Goal: Transaction & Acquisition: Download file/media

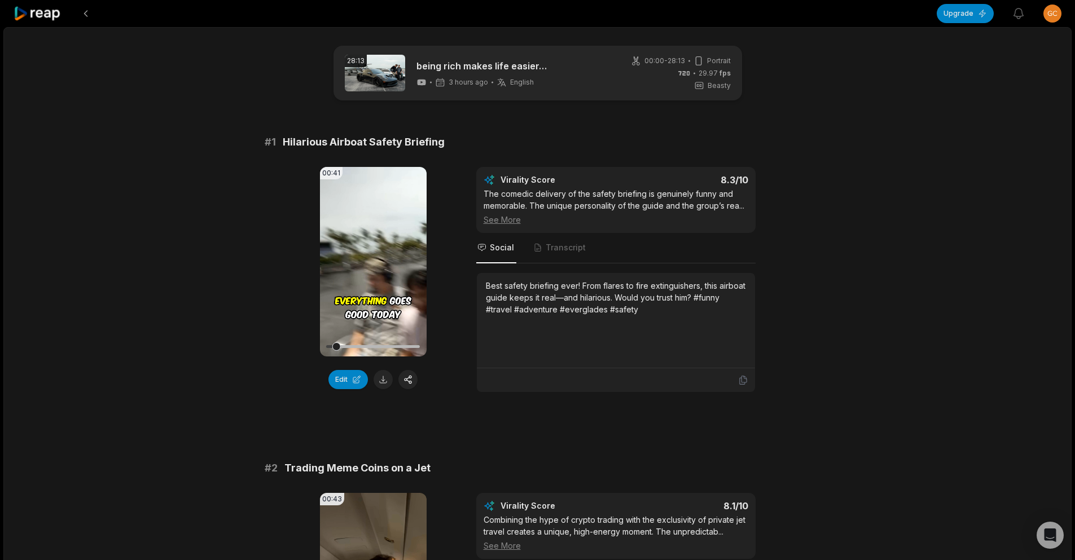
click at [392, 242] on video "Your browser does not support mp4 format." at bounding box center [373, 262] width 107 height 190
click at [379, 270] on video "Your browser does not support mp4 format." at bounding box center [373, 262] width 107 height 190
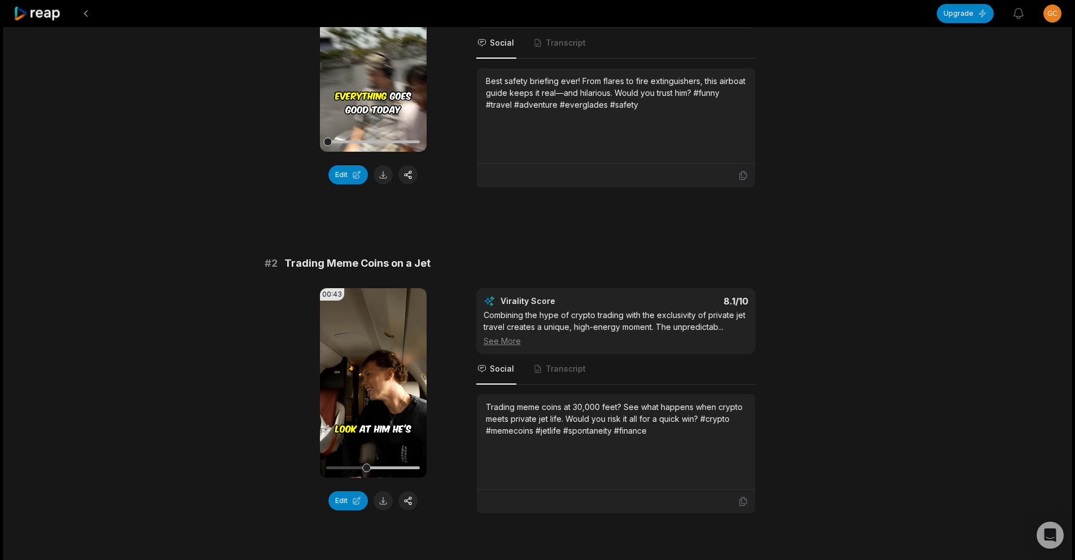
scroll to position [226, 0]
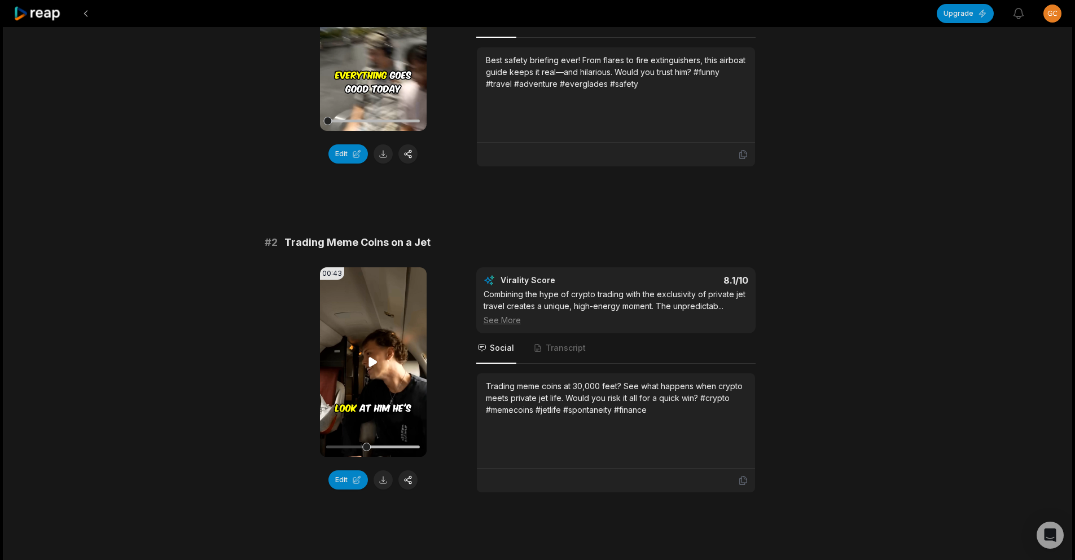
click at [377, 352] on video "Your browser does not support mp4 format." at bounding box center [373, 362] width 107 height 190
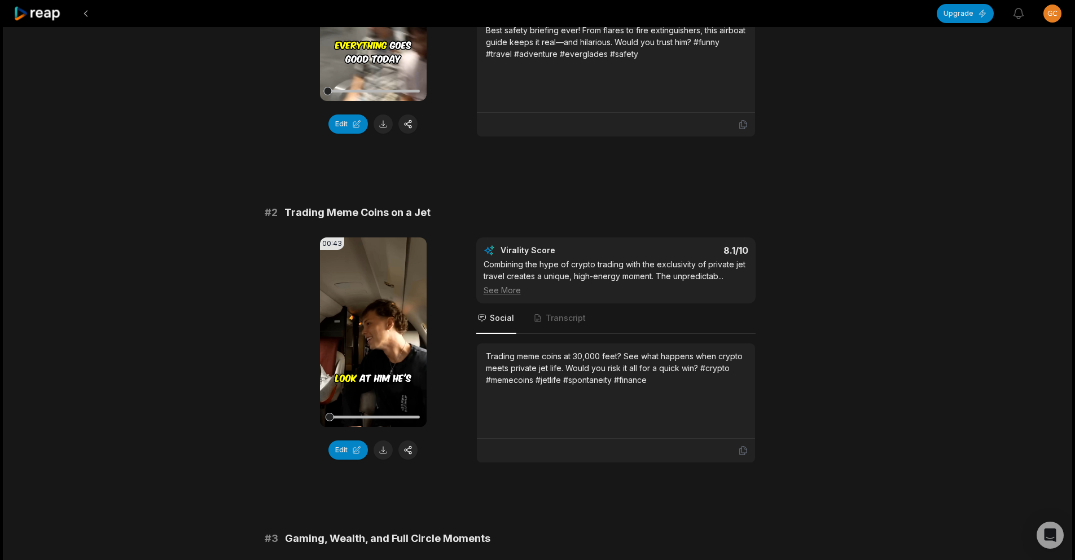
scroll to position [395, 0]
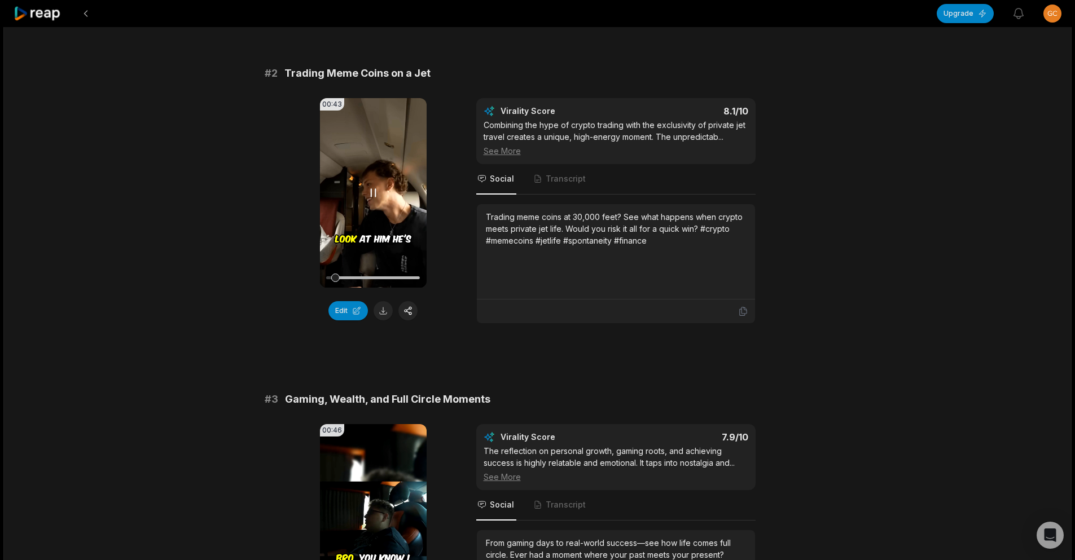
click at [374, 197] on icon at bounding box center [373, 193] width 14 height 14
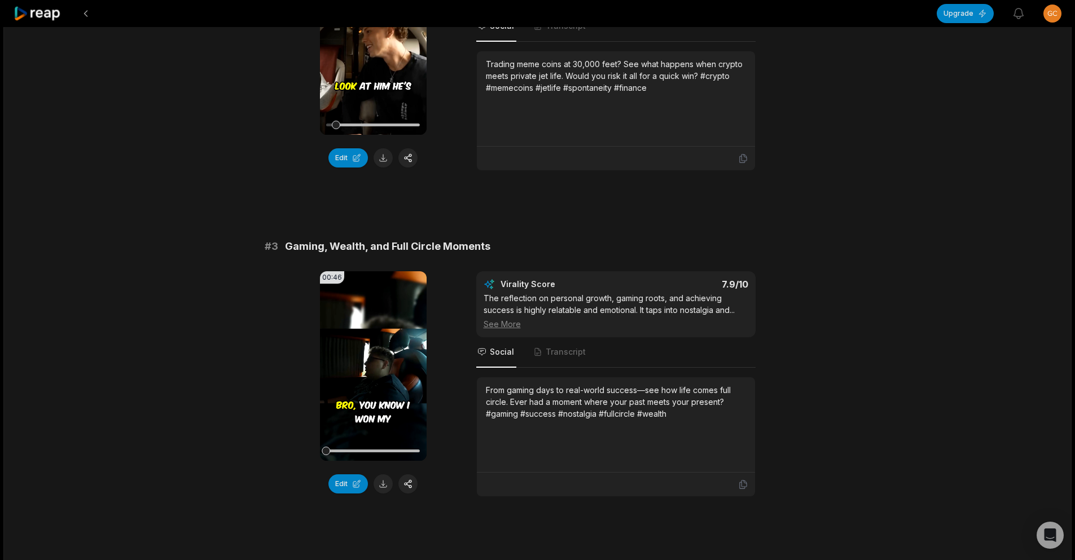
scroll to position [621, 0]
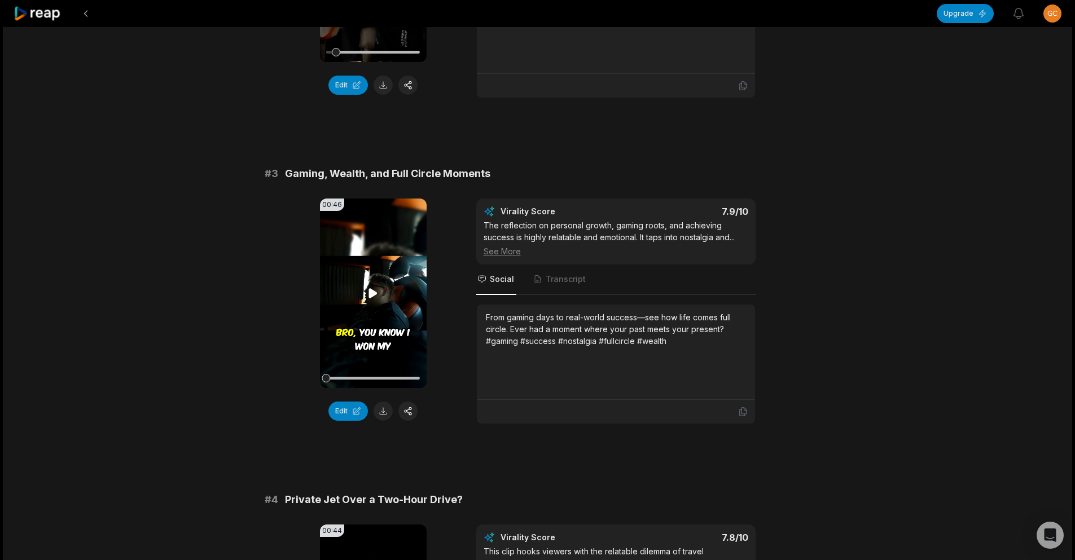
click at [394, 301] on video "Your browser does not support mp4 format." at bounding box center [373, 294] width 107 height 190
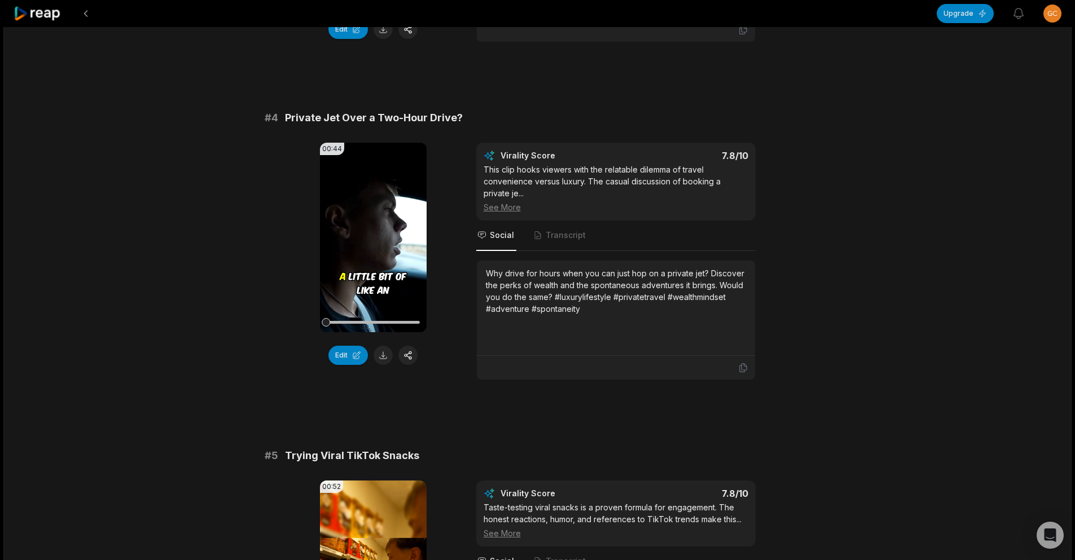
scroll to position [1072, 0]
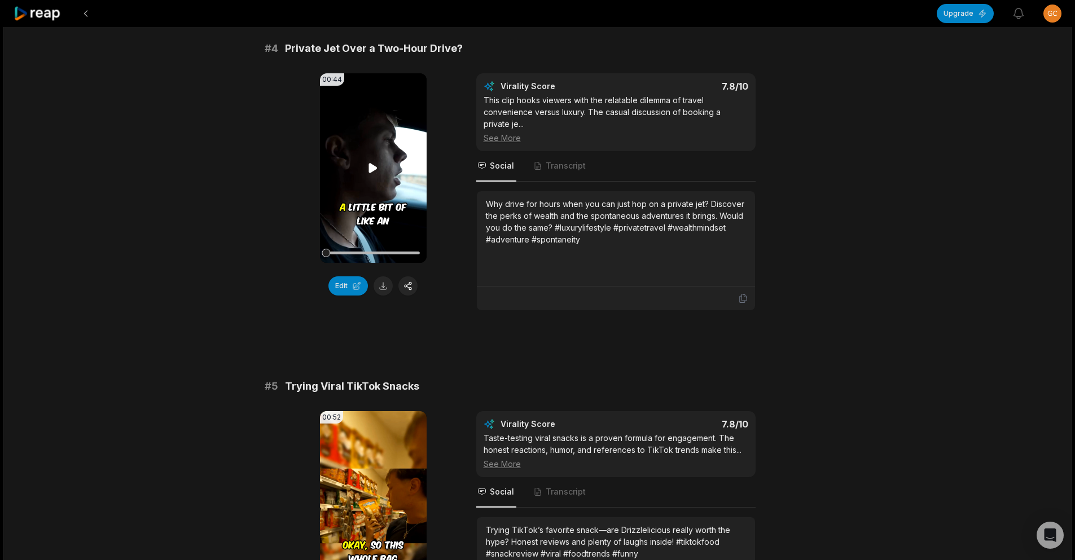
click at [419, 175] on video "Your browser does not support mp4 format." at bounding box center [373, 168] width 107 height 190
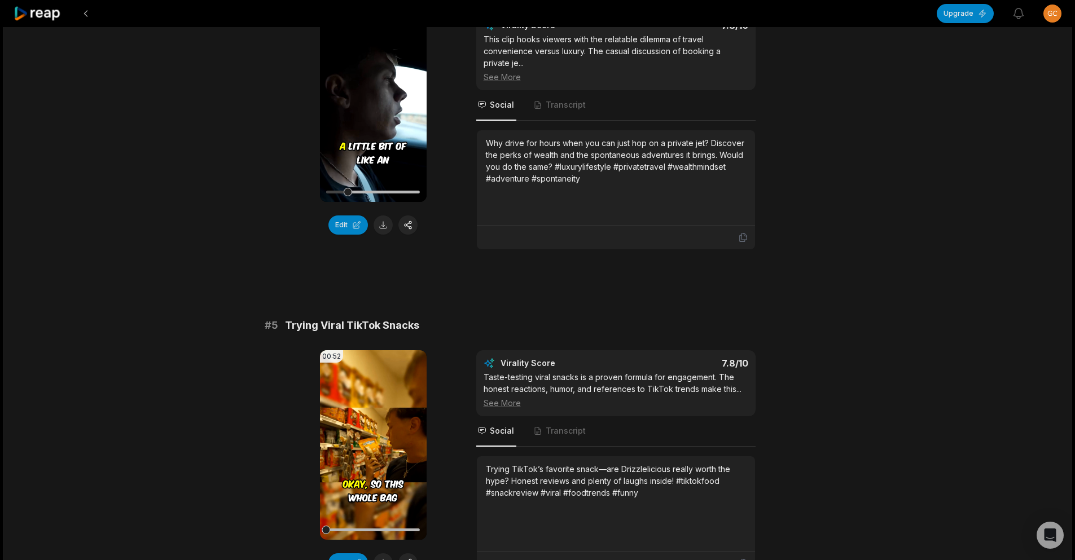
scroll to position [1185, 0]
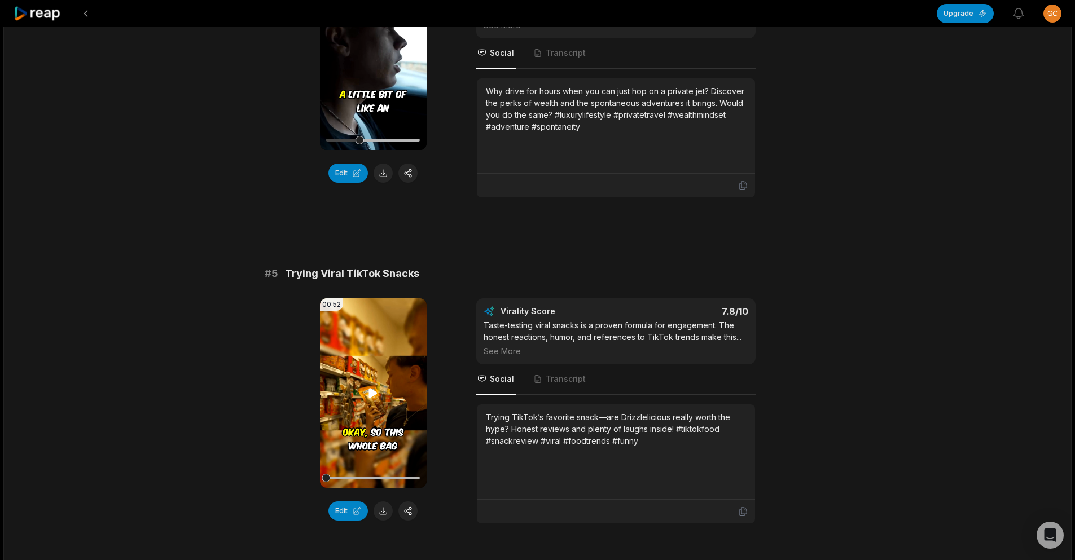
click at [372, 409] on video "Your browser does not support mp4 format." at bounding box center [373, 393] width 107 height 190
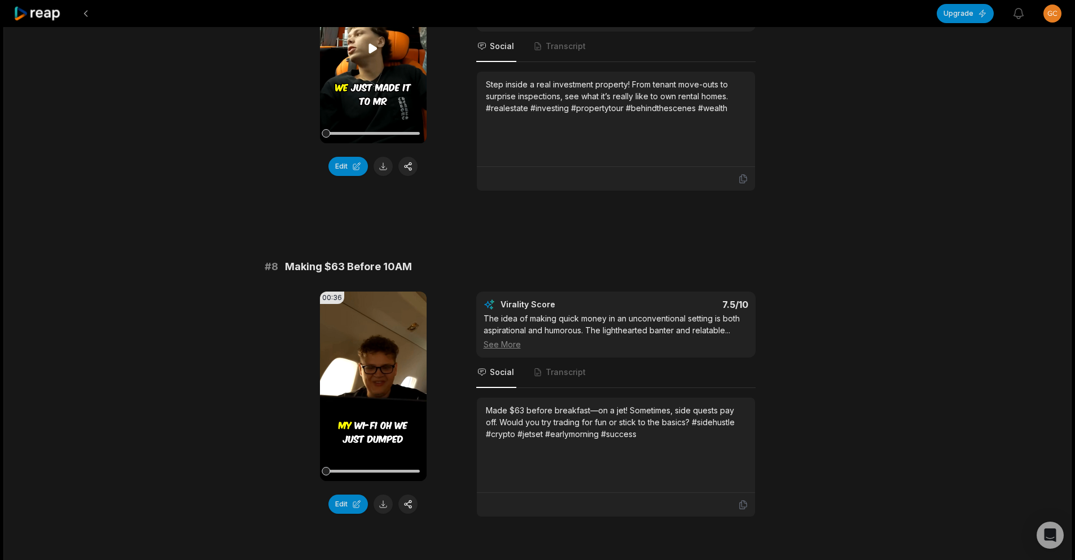
scroll to position [2200, 0]
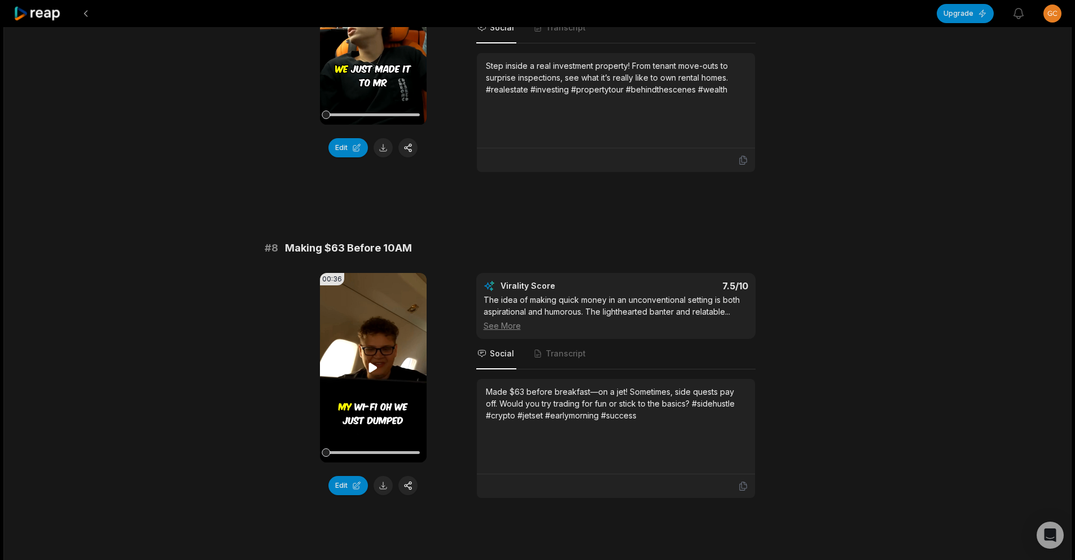
click at [377, 345] on video "Your browser does not support mp4 format." at bounding box center [373, 368] width 107 height 190
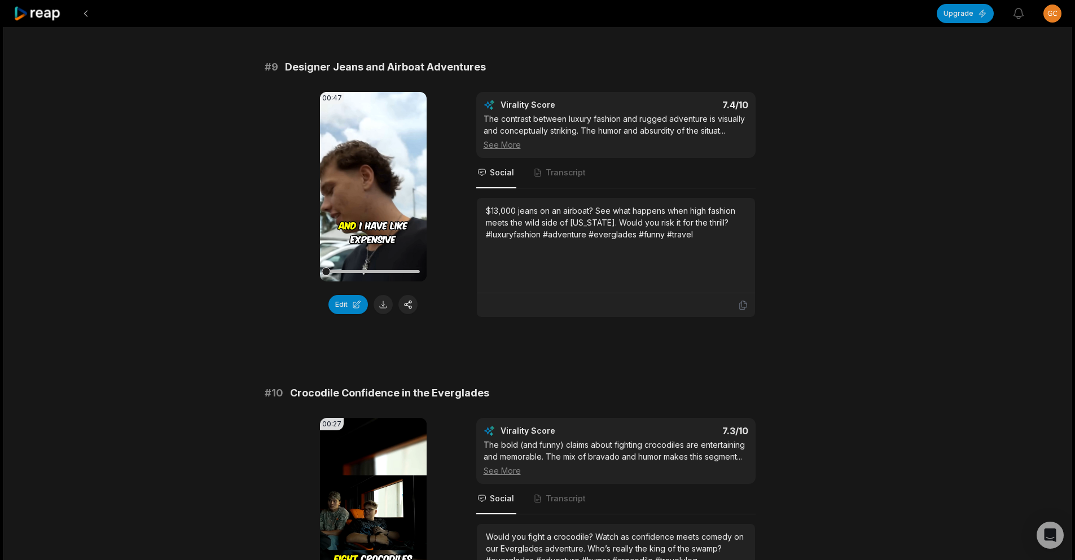
scroll to position [2821, 0]
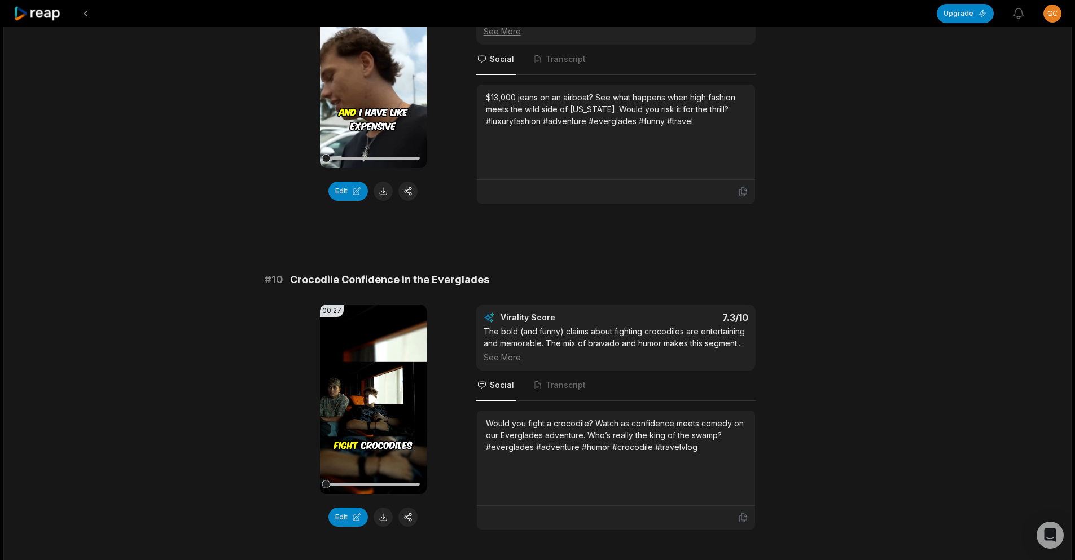
click at [361, 348] on video "Your browser does not support mp4 format." at bounding box center [373, 400] width 107 height 190
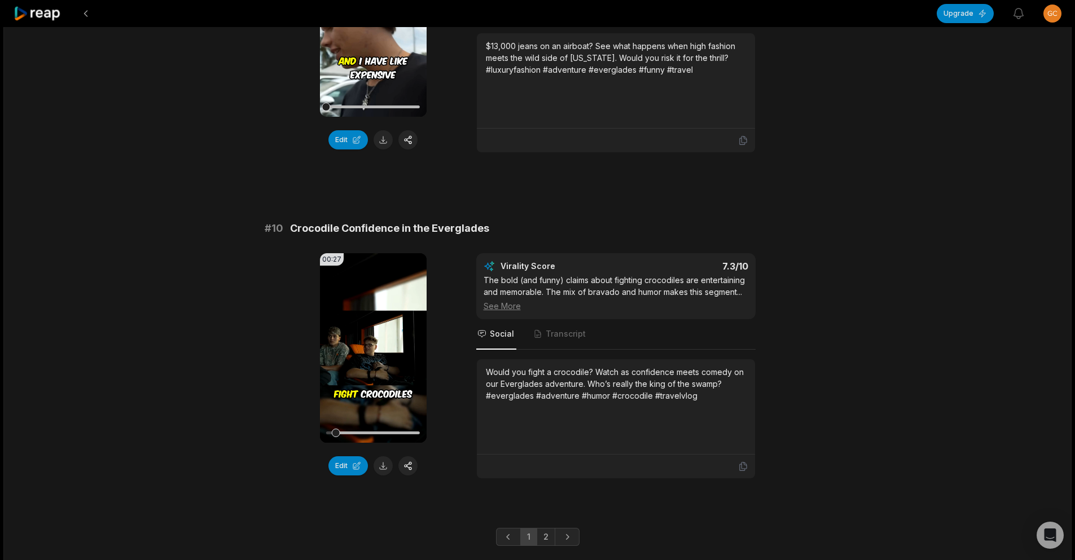
scroll to position [2877, 0]
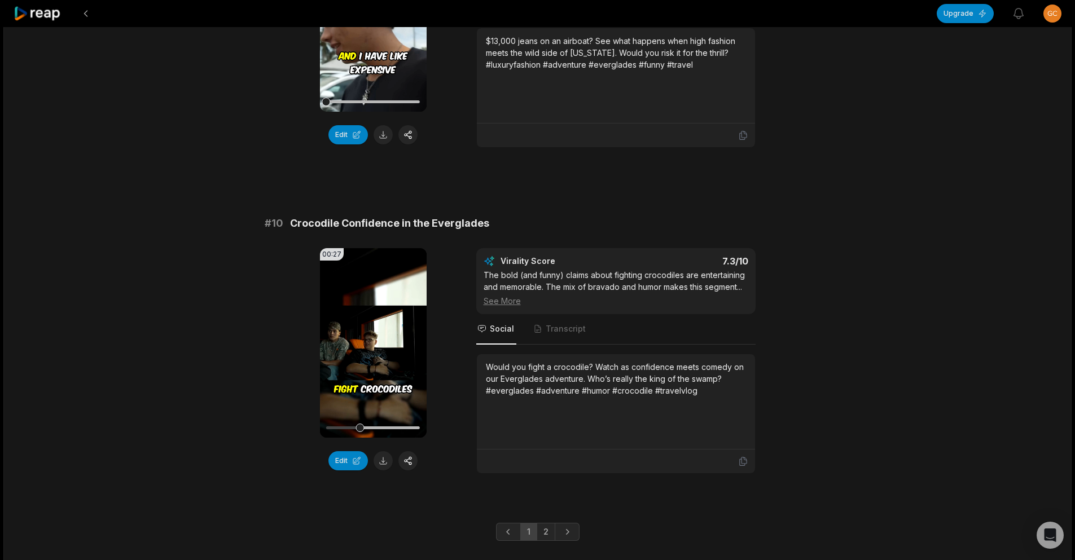
drag, startPoint x: 361, startPoint y: 432, endPoint x: 288, endPoint y: 425, distance: 73.1
click at [288, 425] on div "00:27 Your browser does not support mp4 format. Edit Virality Score 7.3 /10 The…" at bounding box center [538, 361] width 546 height 226
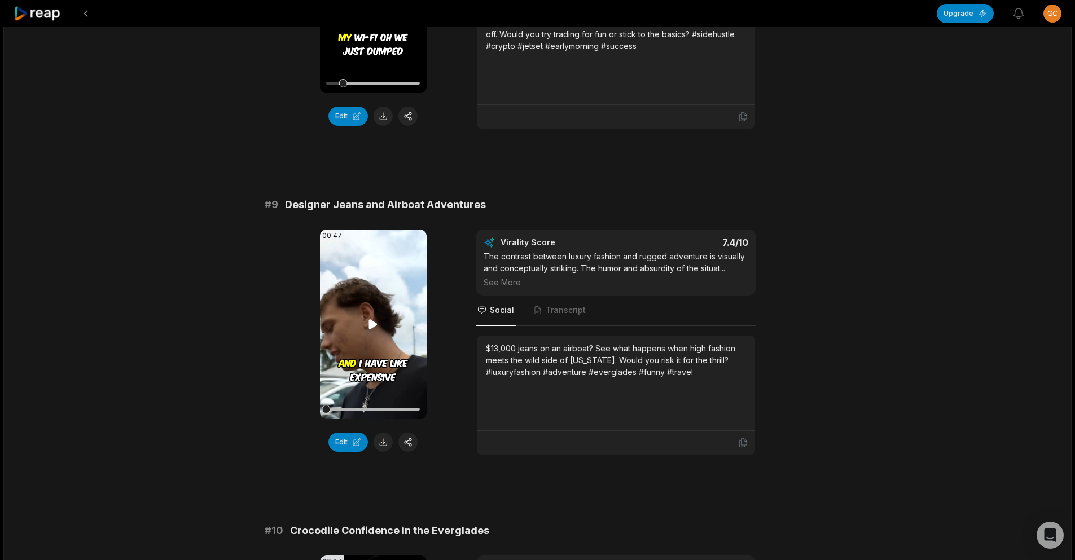
scroll to position [2565, 0]
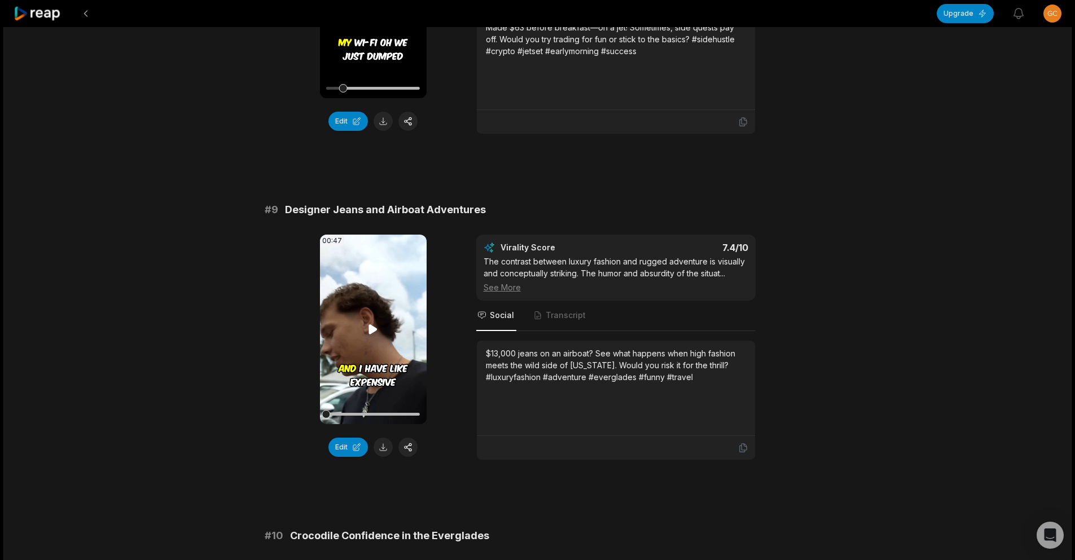
click at [419, 347] on video "Your browser does not support mp4 format." at bounding box center [373, 330] width 107 height 190
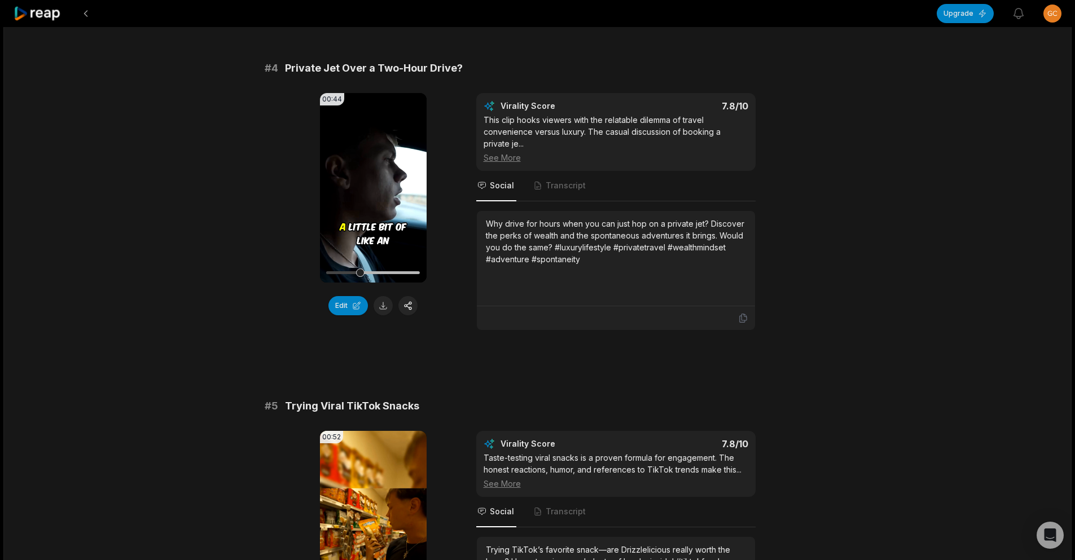
scroll to position [1042, 0]
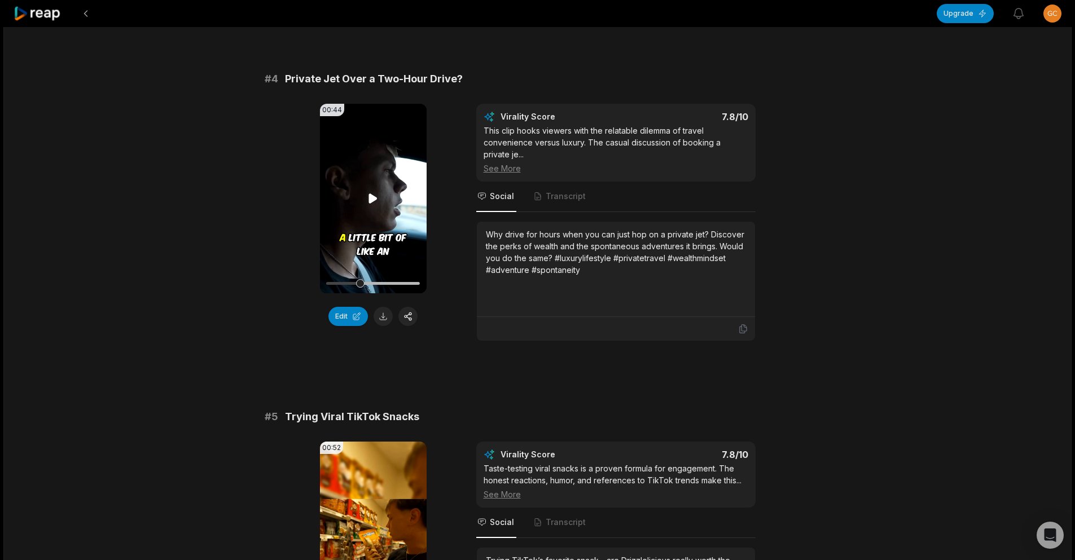
drag, startPoint x: 345, startPoint y: 224, endPoint x: 350, endPoint y: 235, distance: 11.9
click at [347, 226] on video "Your browser does not support mp4 format." at bounding box center [373, 199] width 107 height 190
click at [388, 315] on button at bounding box center [383, 316] width 19 height 19
